Goal: Task Accomplishment & Management: Manage account settings

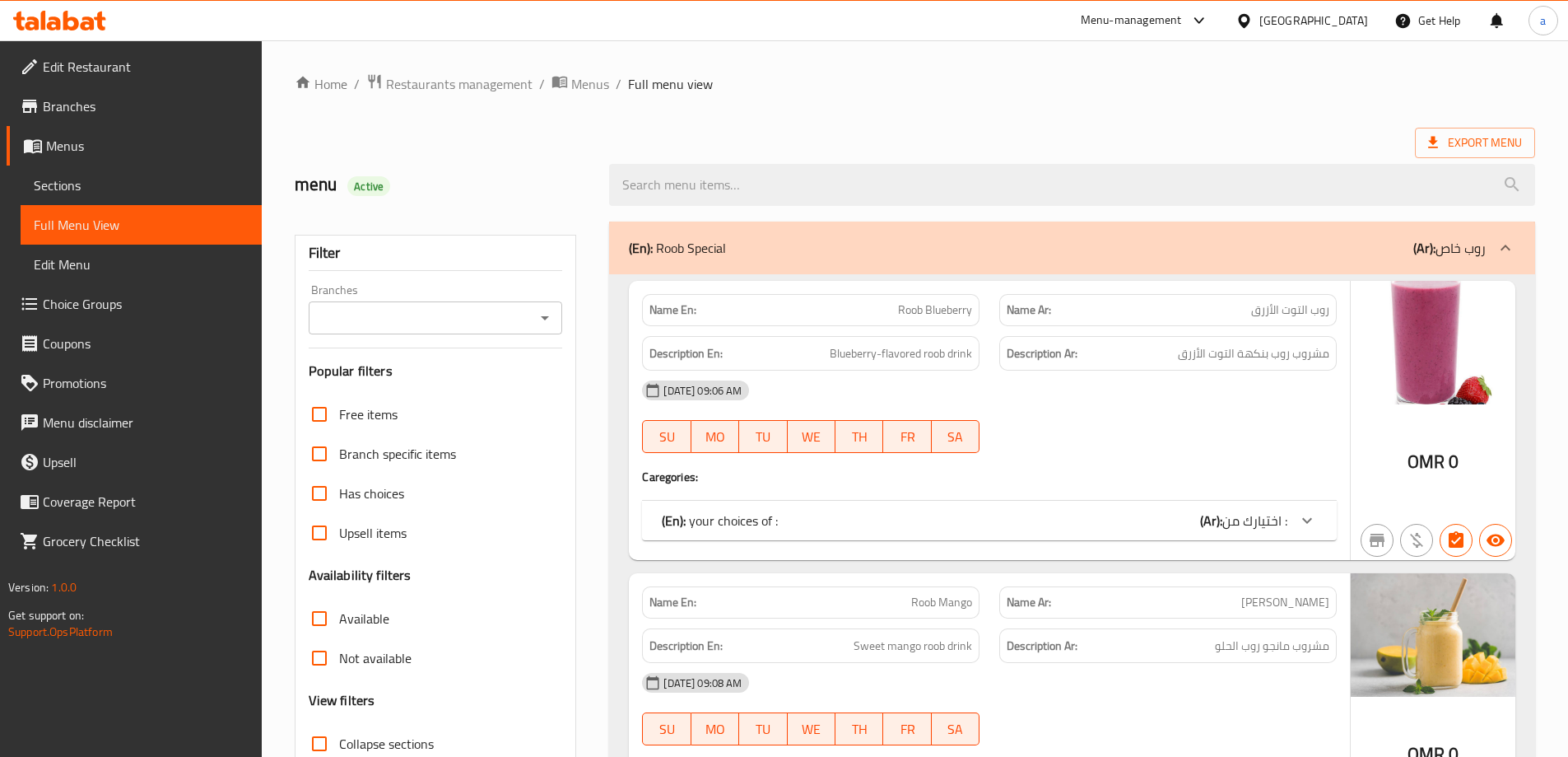
click at [1349, 19] on div at bounding box center [784, 378] width 1568 height 757
click at [1349, 21] on div "Oman" at bounding box center [1313, 21] width 109 height 18
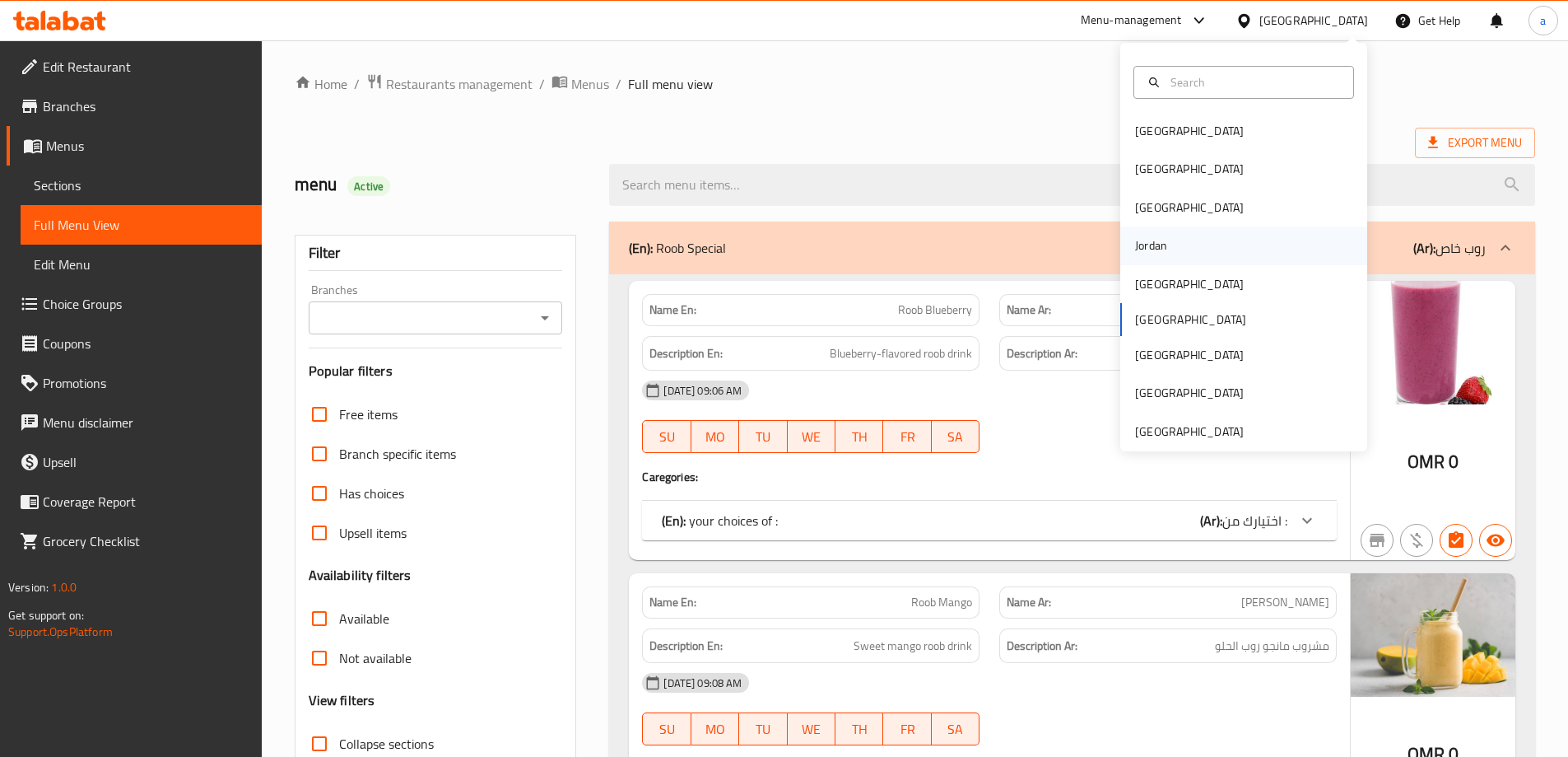
click at [1189, 254] on div "Jordan" at bounding box center [1243, 245] width 247 height 38
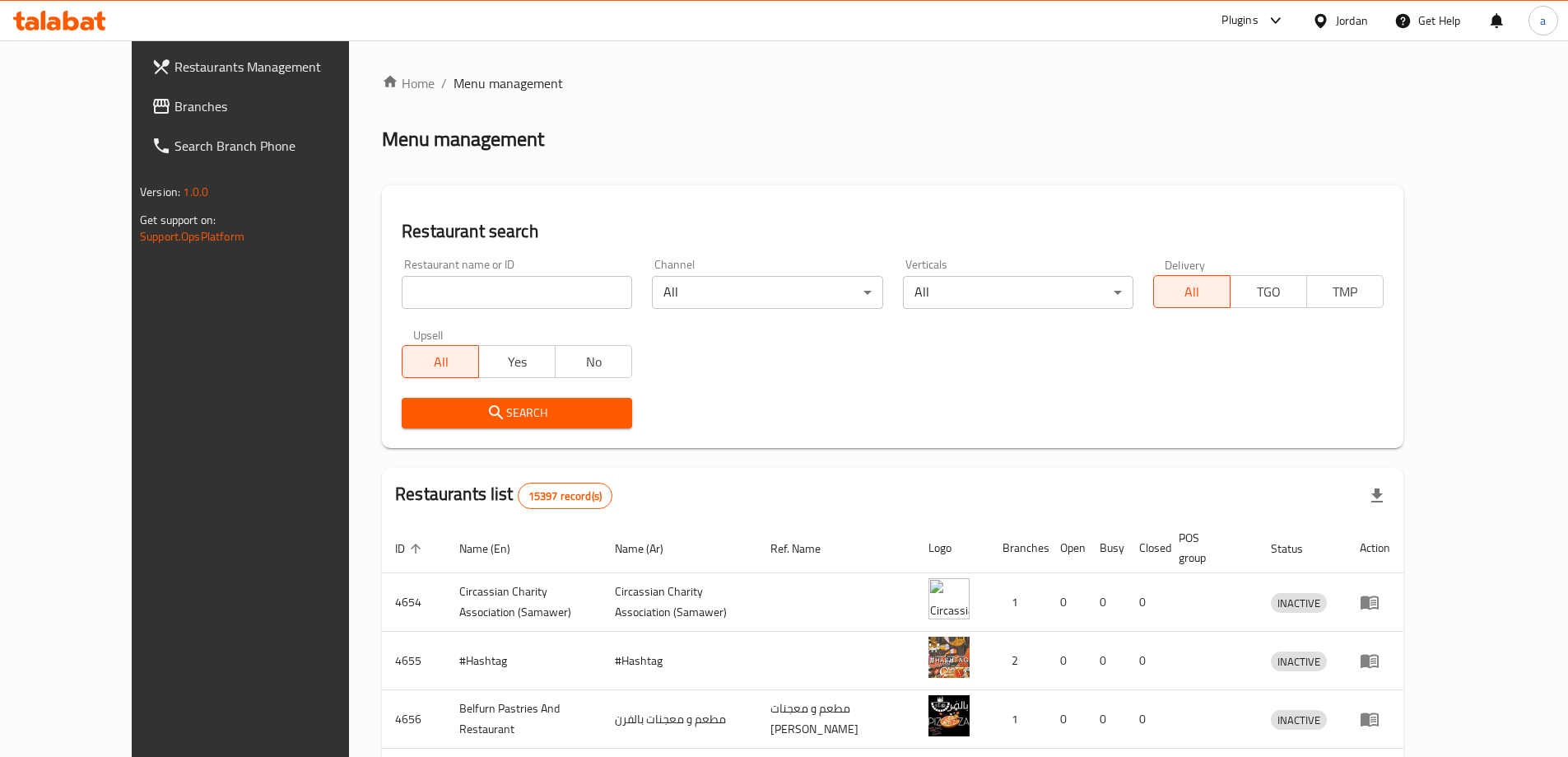
click at [175, 100] on span "Branches" at bounding box center [277, 107] width 206 height 20
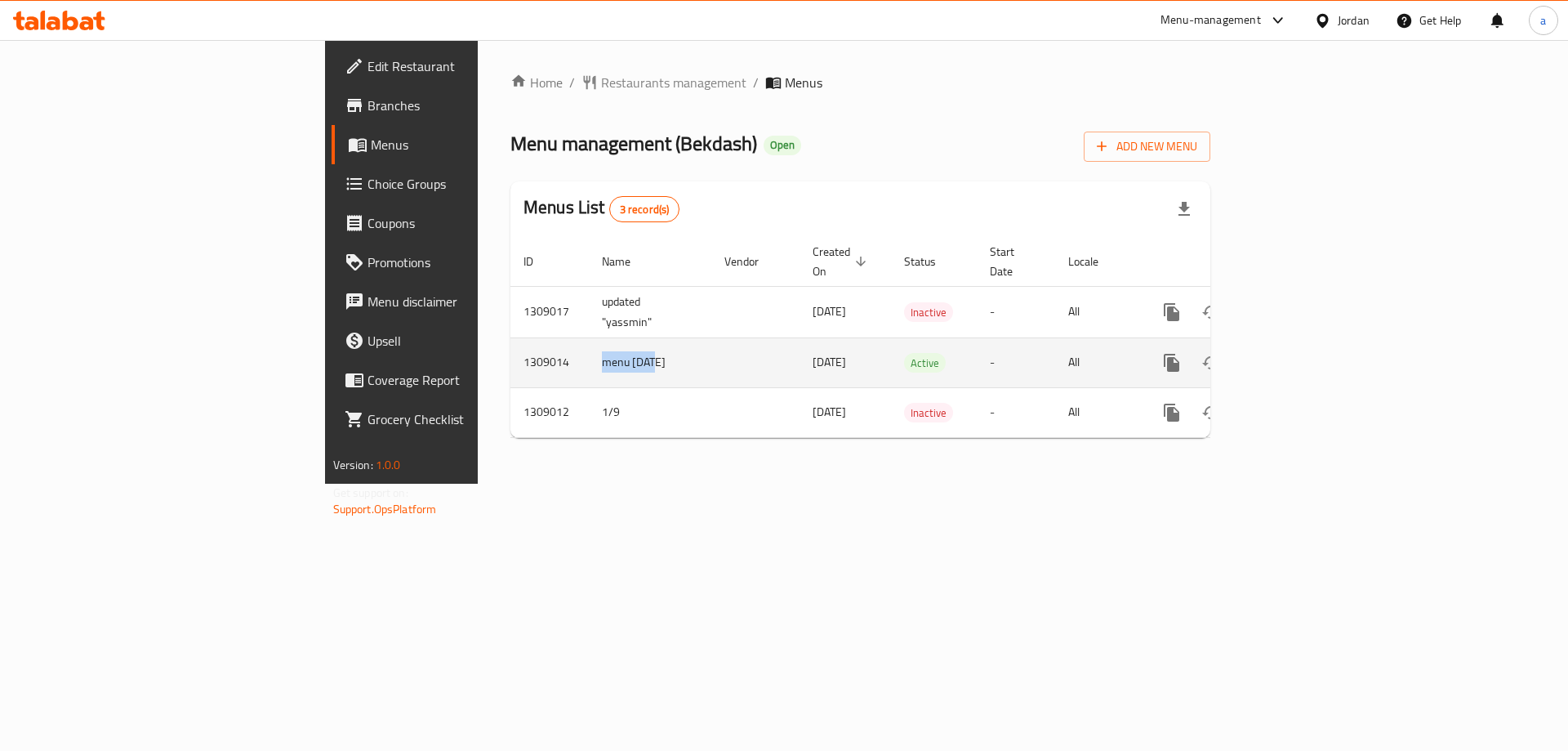
drag, startPoint x: 437, startPoint y: 348, endPoint x: 327, endPoint y: 358, distance: 110.5
click at [510, 355] on tr "1309014 menu [DATE] [DATE] Active - All" at bounding box center [915, 362] width 811 height 50
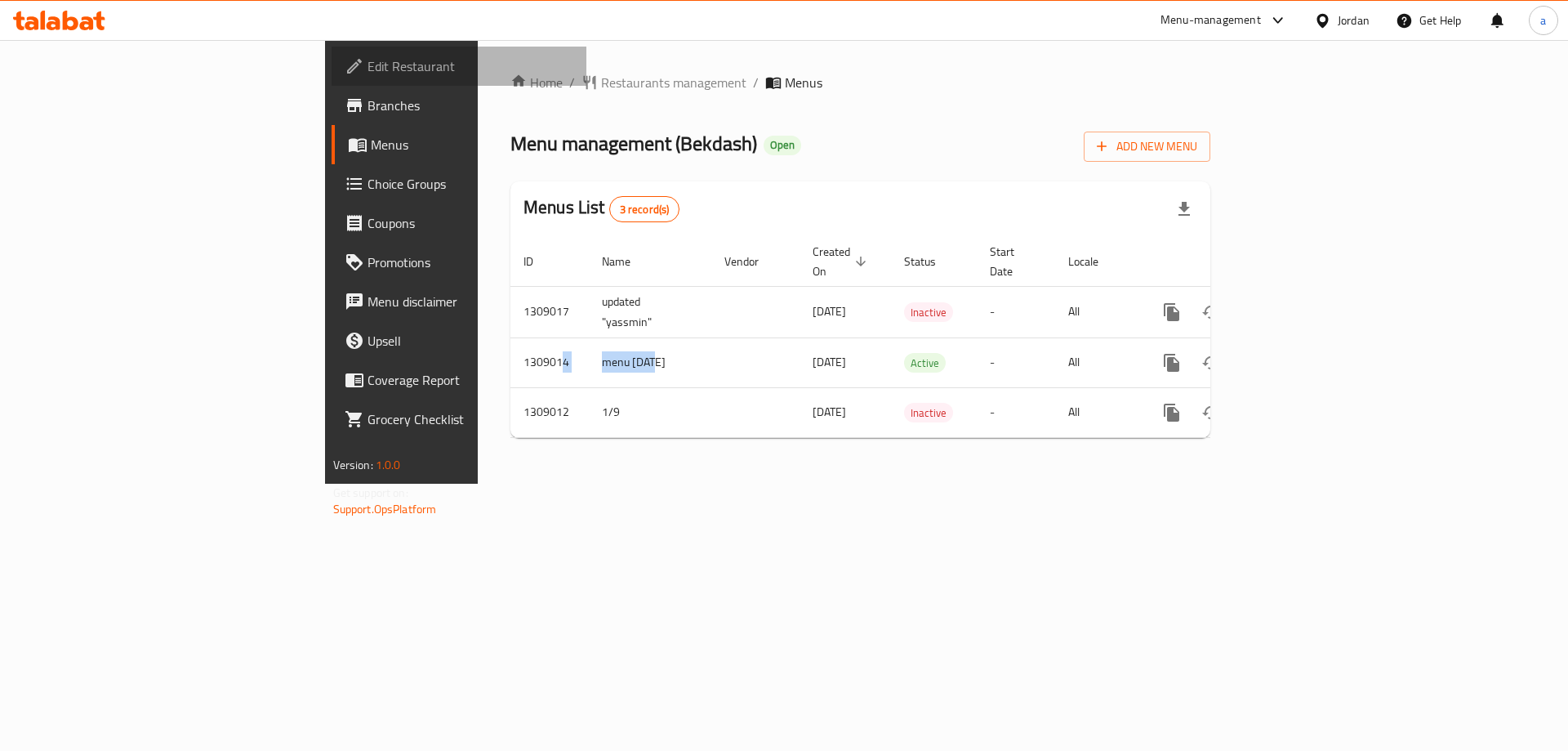
click at [367, 64] on span "Edit Restaurant" at bounding box center [470, 67] width 207 height 20
